Goal: Transaction & Acquisition: Purchase product/service

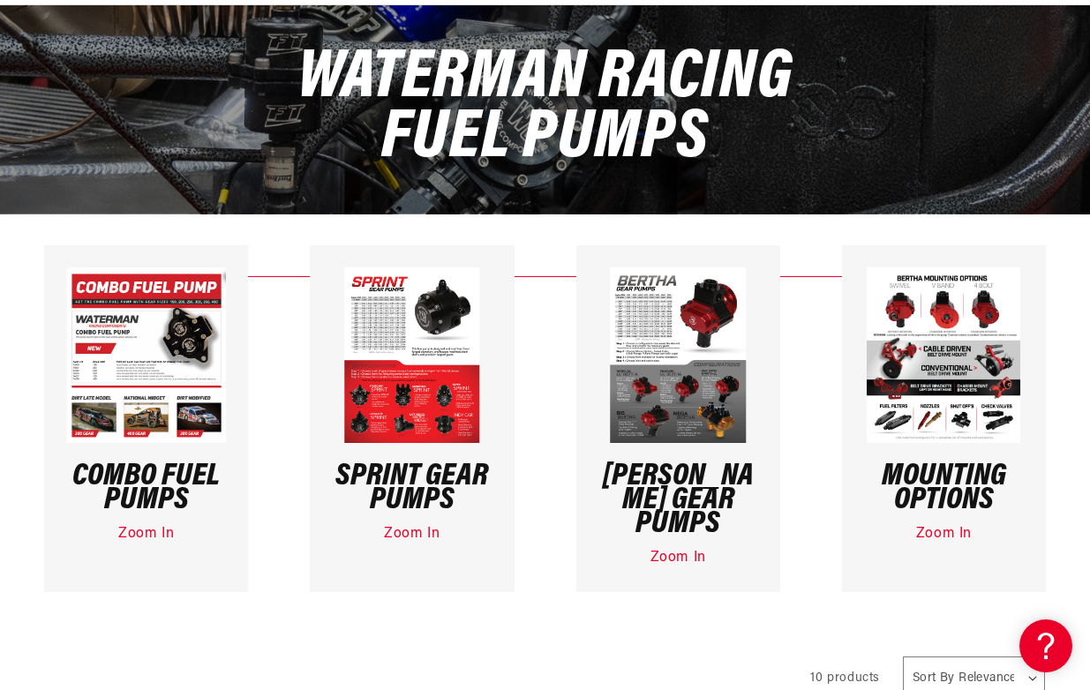
scroll to position [0, 931]
click at [709, 465] on h3 "[PERSON_NAME] Gear Pumps" at bounding box center [678, 500] width 160 height 71
click at [702, 381] on img at bounding box center [677, 355] width 135 height 176
click at [695, 330] on img at bounding box center [677, 355] width 135 height 176
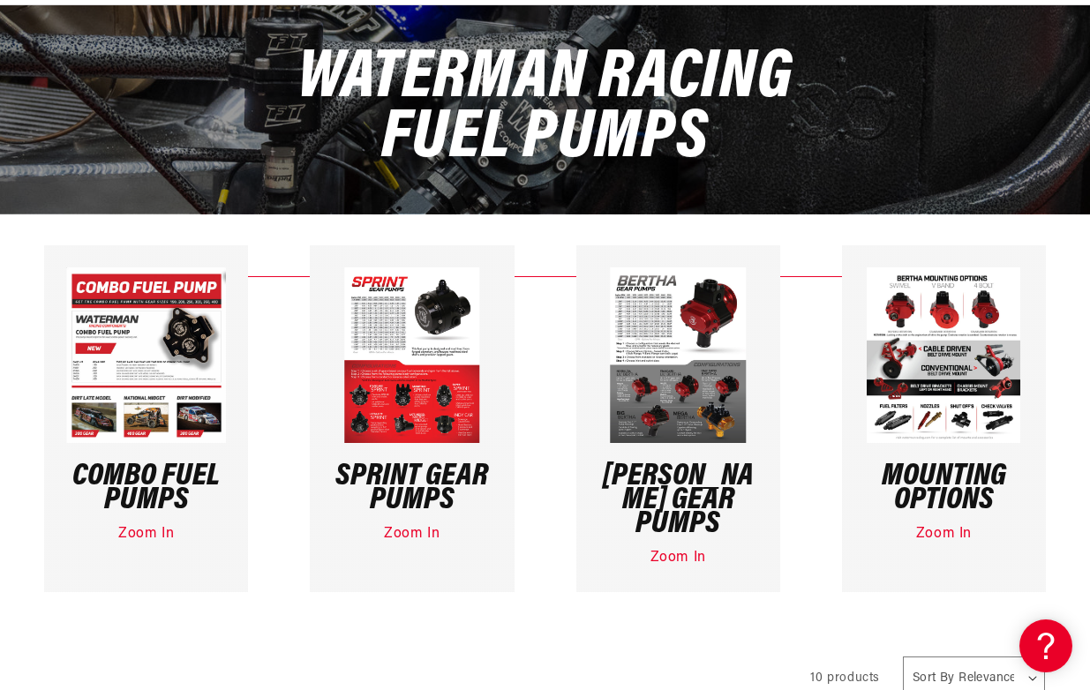
click at [673, 551] on link "Zoom In" at bounding box center [679, 558] width 56 height 14
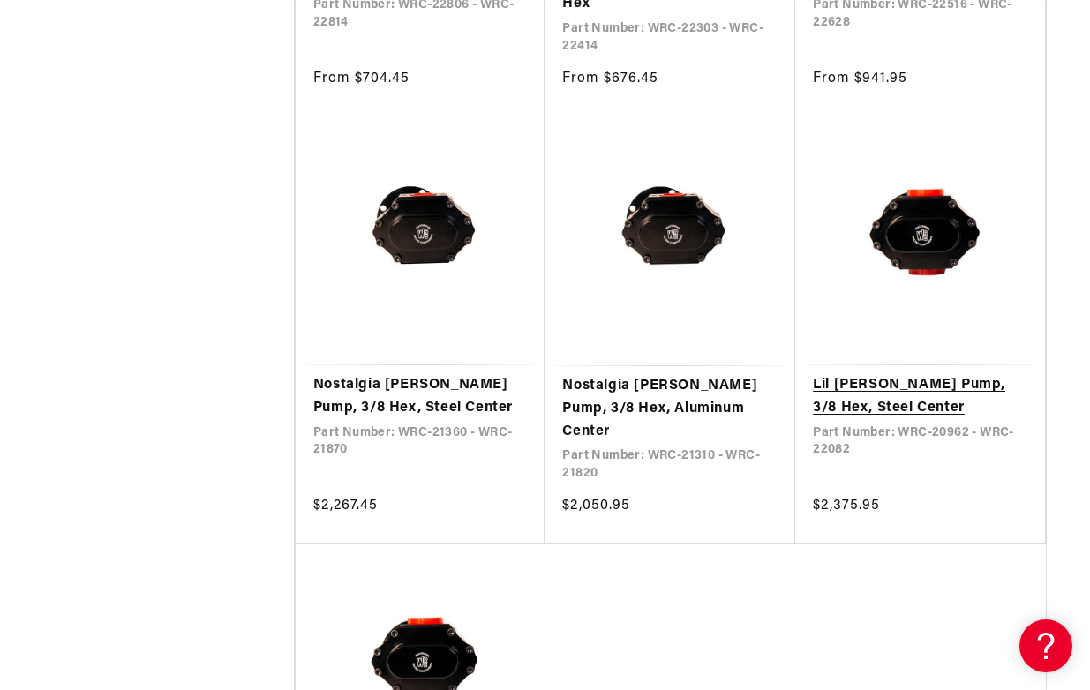
click at [897, 374] on link "Lil [PERSON_NAME] Pump, 3/8 Hex, Steel Center" at bounding box center [920, 396] width 214 height 45
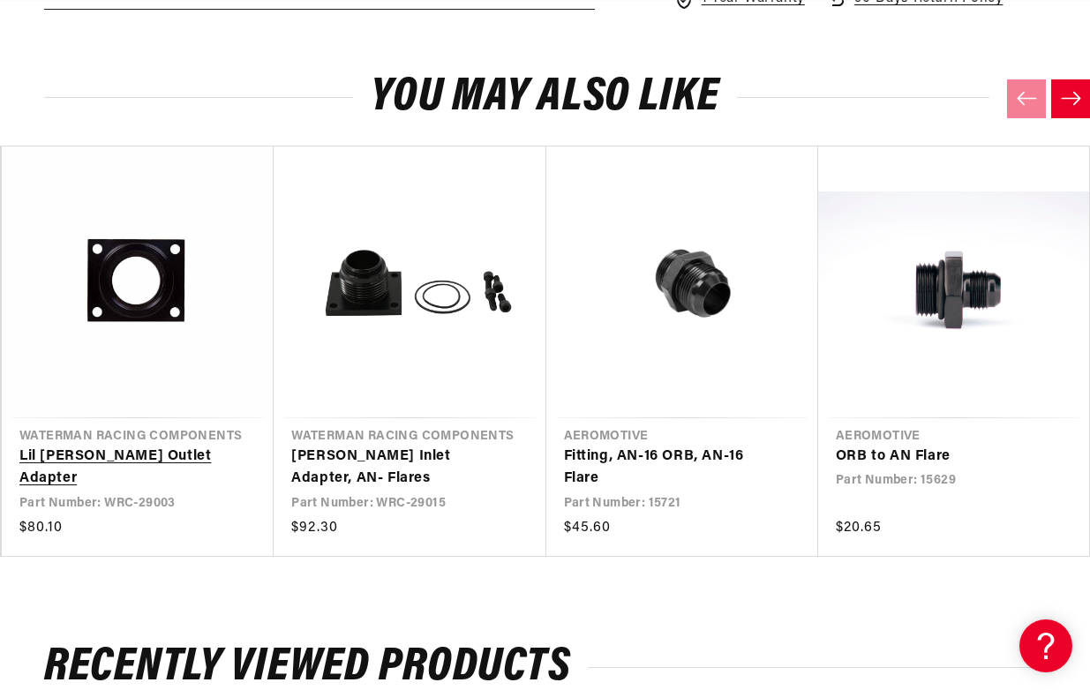
scroll to position [0, 1862]
click at [109, 452] on link "Lil [PERSON_NAME] Outlet Adapter" at bounding box center [128, 468] width 219 height 45
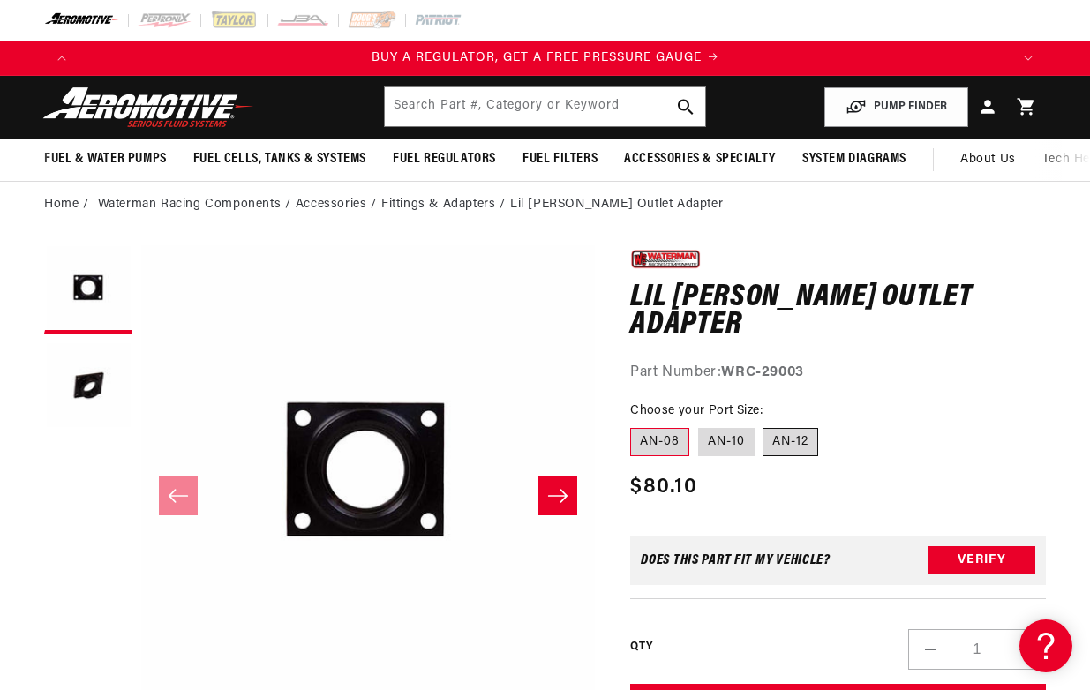
click at [787, 428] on label "AN-12" at bounding box center [791, 442] width 56 height 28
click at [764, 425] on input "AN-12" at bounding box center [764, 425] width 1 height 1
radio input "true"
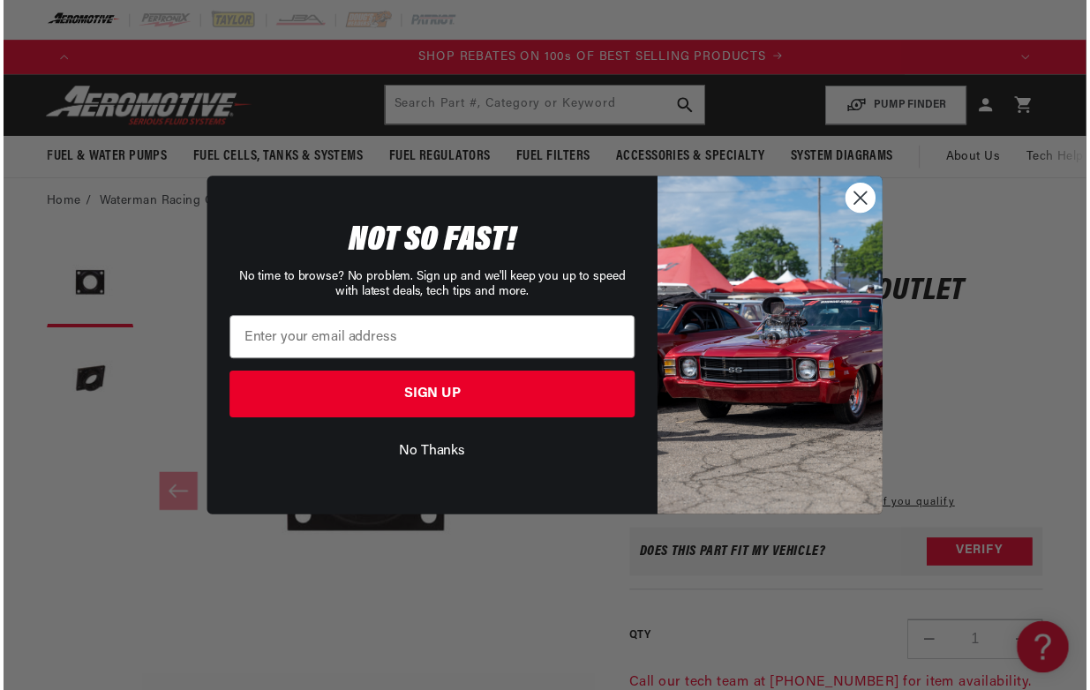
scroll to position [0, 1889]
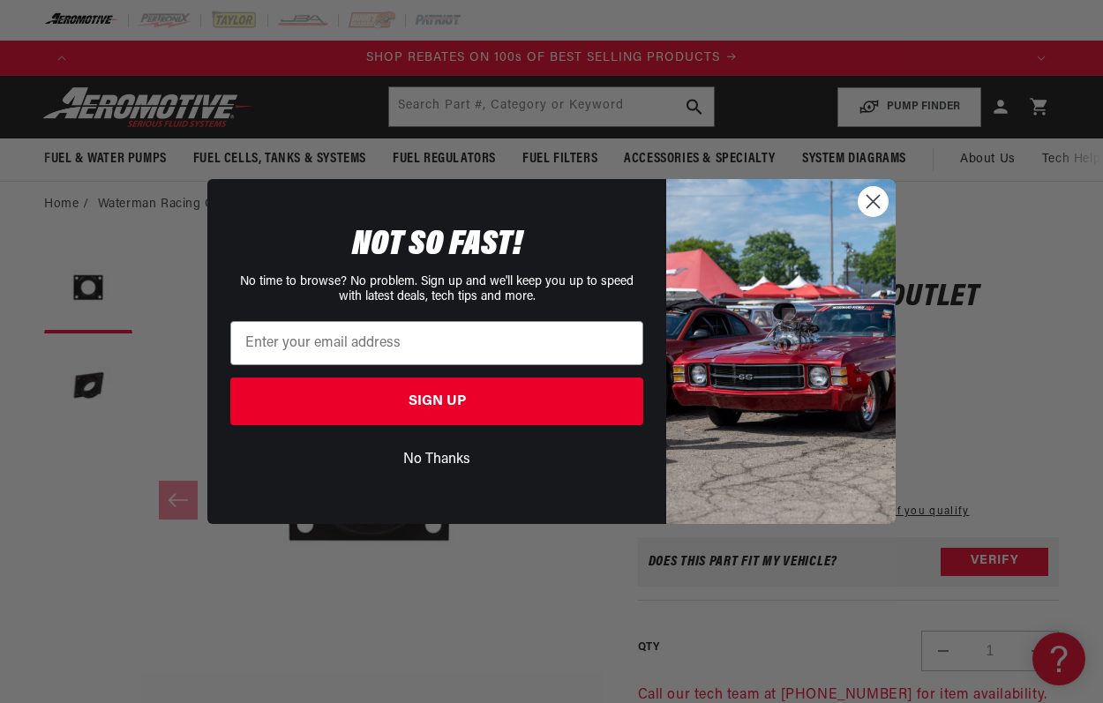
click at [869, 196] on circle "Close dialog" at bounding box center [873, 201] width 29 height 29
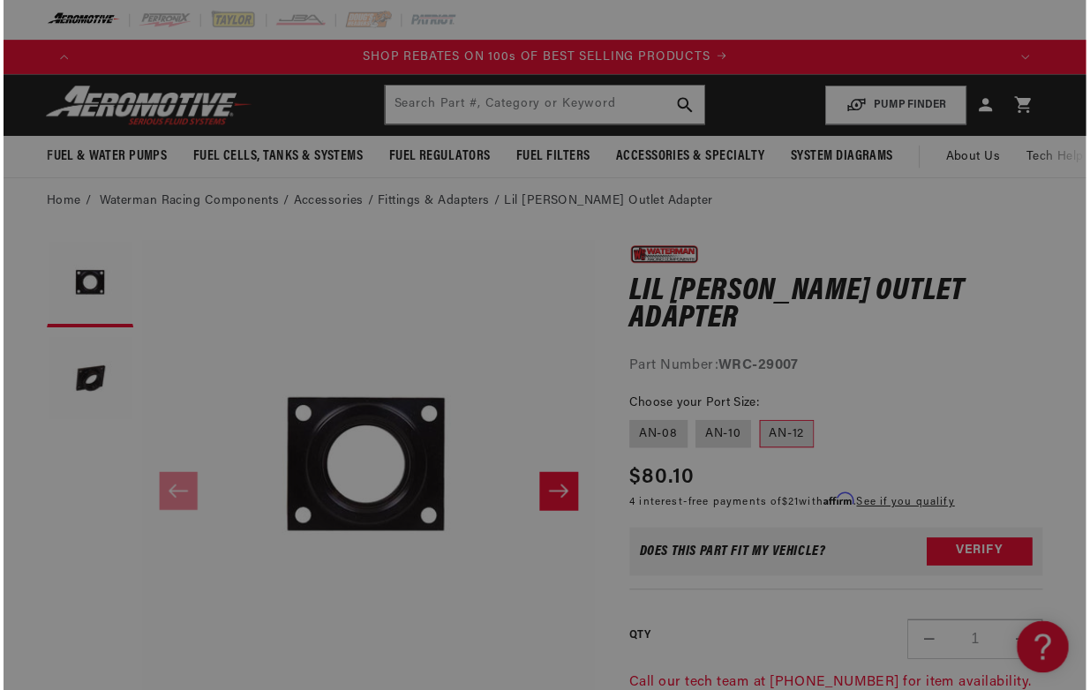
scroll to position [0, 1862]
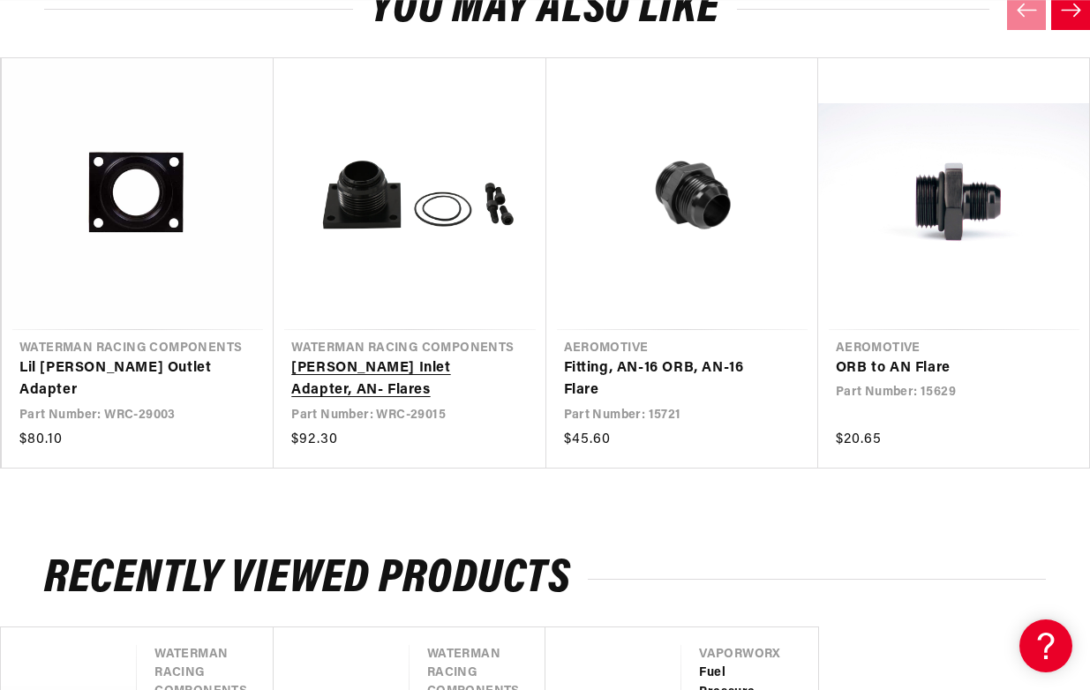
scroll to position [0, 931]
click at [432, 368] on link "Lil Bertha Inlet Adapter, AN- Flares" at bounding box center [400, 379] width 219 height 45
